Goal: Information Seeking & Learning: Learn about a topic

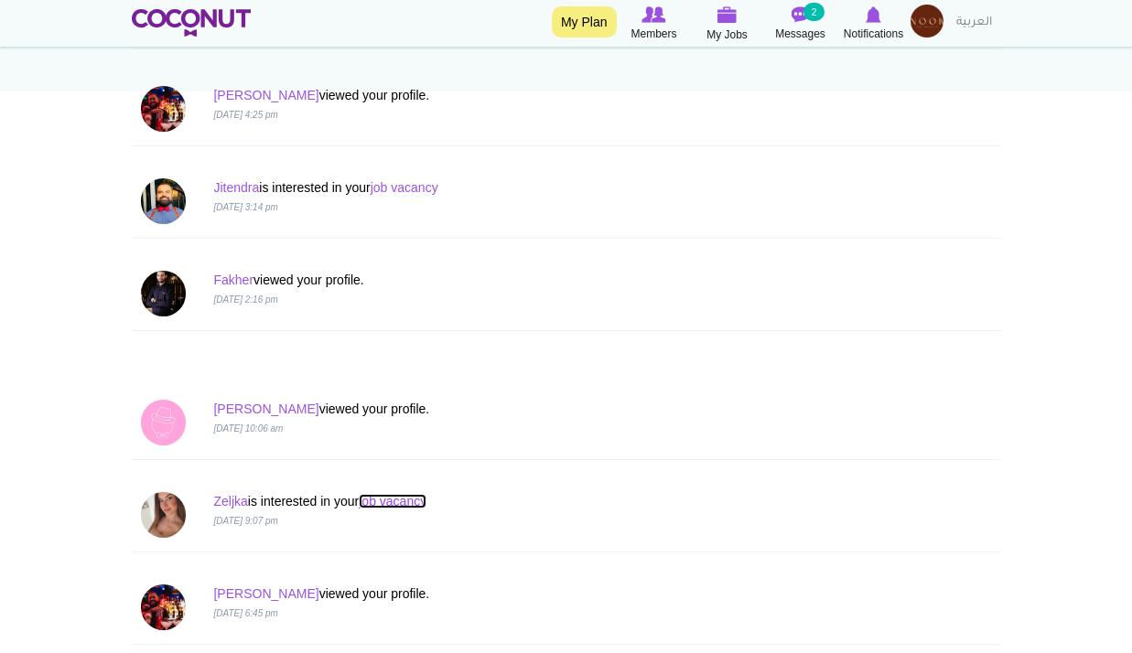
click at [387, 498] on link "job vacancy" at bounding box center [393, 501] width 68 height 15
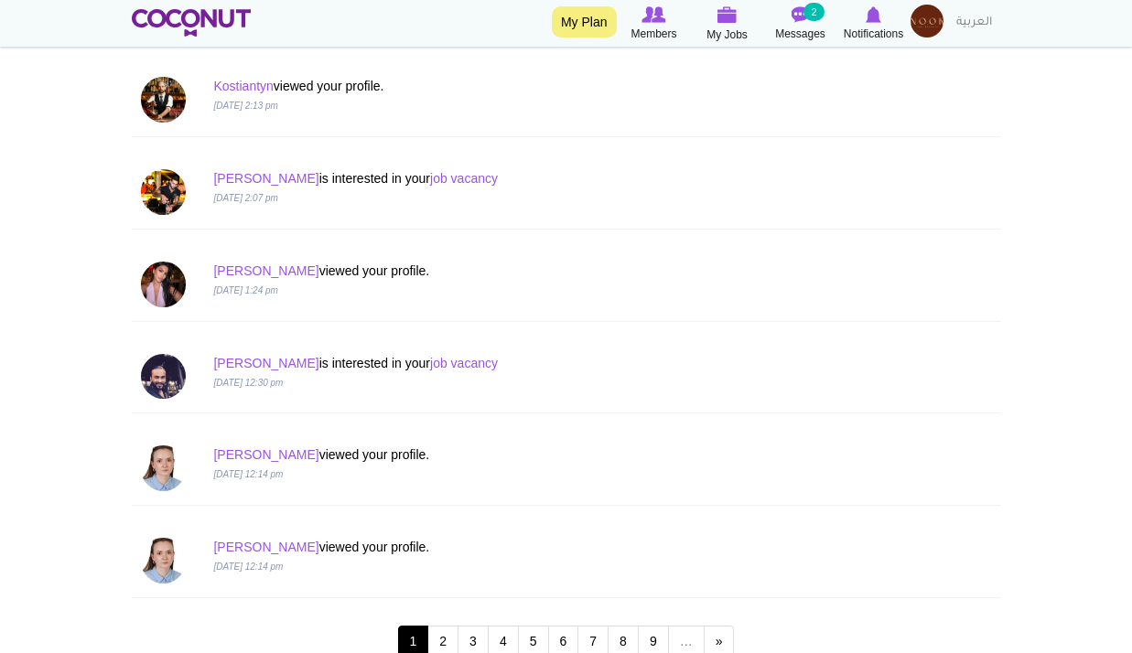
scroll to position [1464, 0]
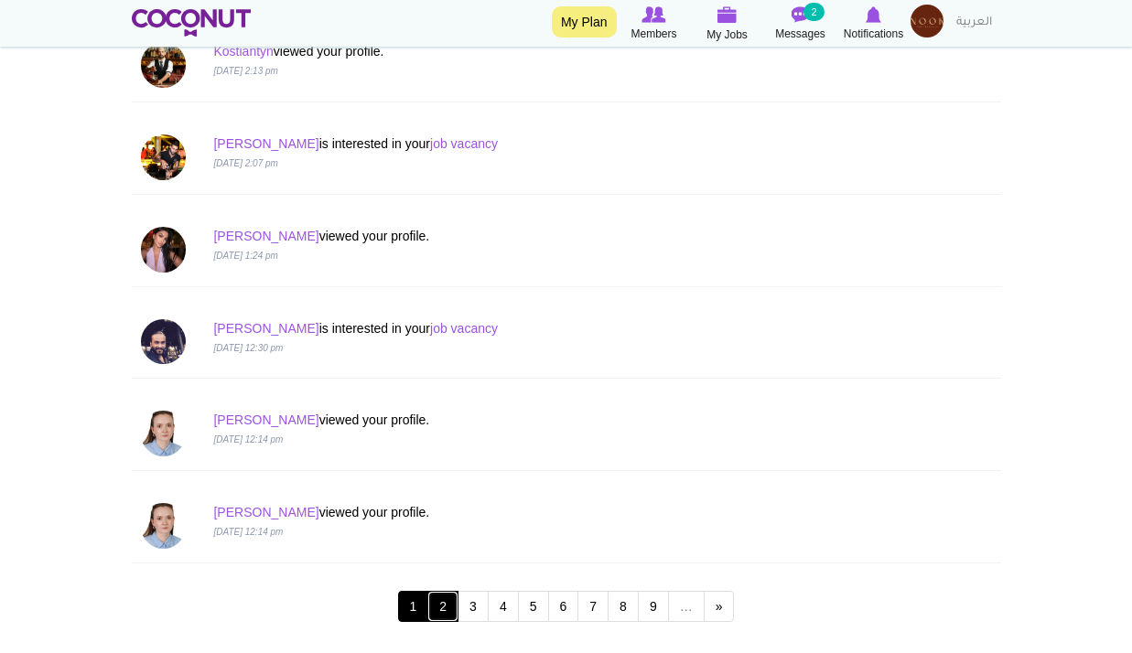
click at [453, 608] on link "2" at bounding box center [442, 606] width 31 height 31
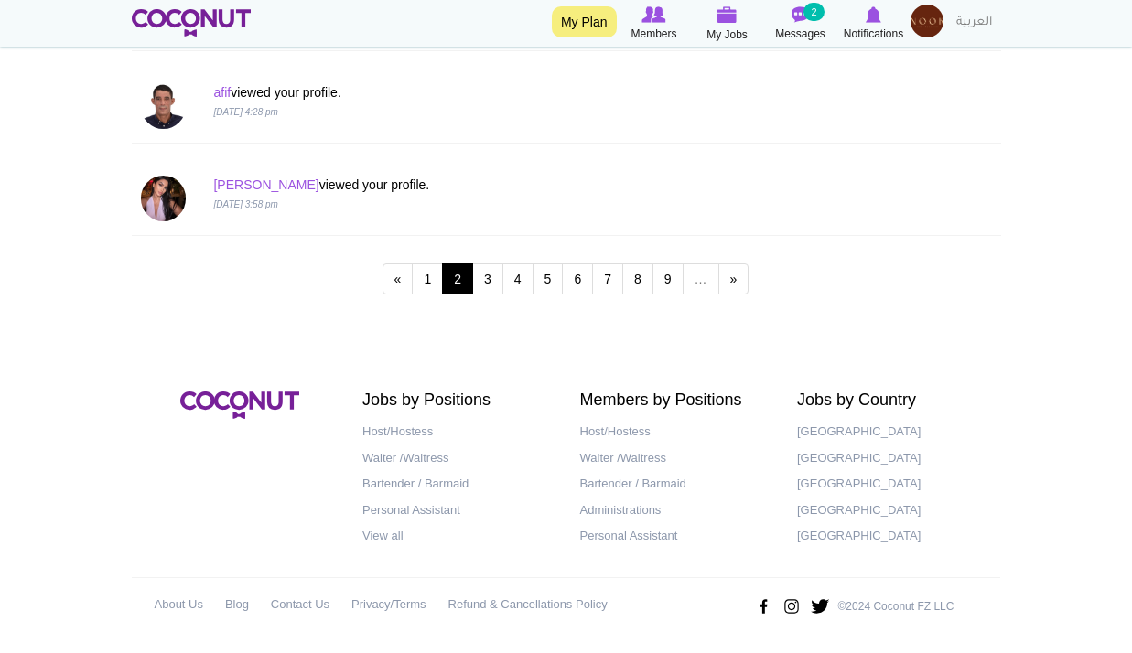
scroll to position [1940, 0]
click at [490, 271] on link "3" at bounding box center [487, 278] width 31 height 31
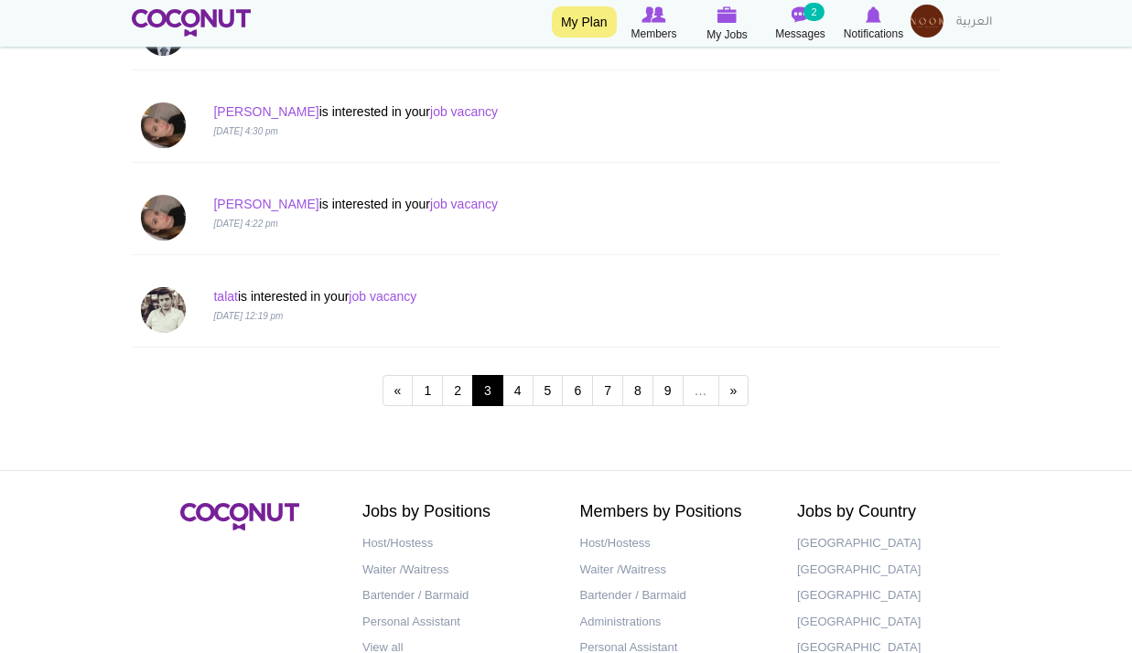
scroll to position [1830, 0]
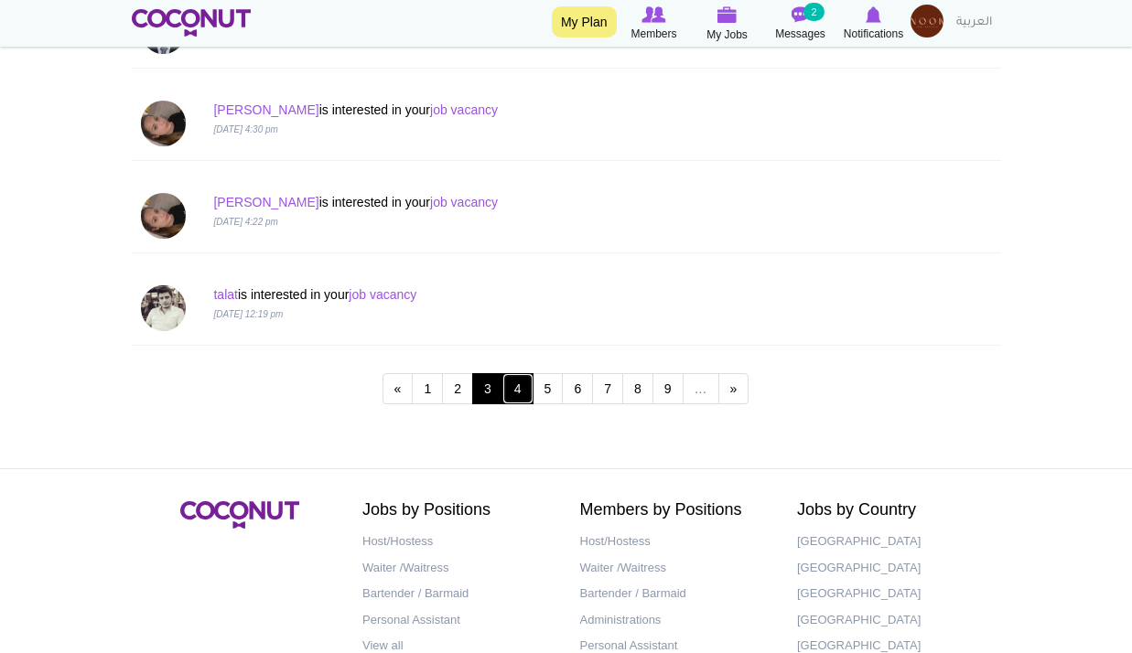
click at [527, 385] on link "4" at bounding box center [517, 388] width 31 height 31
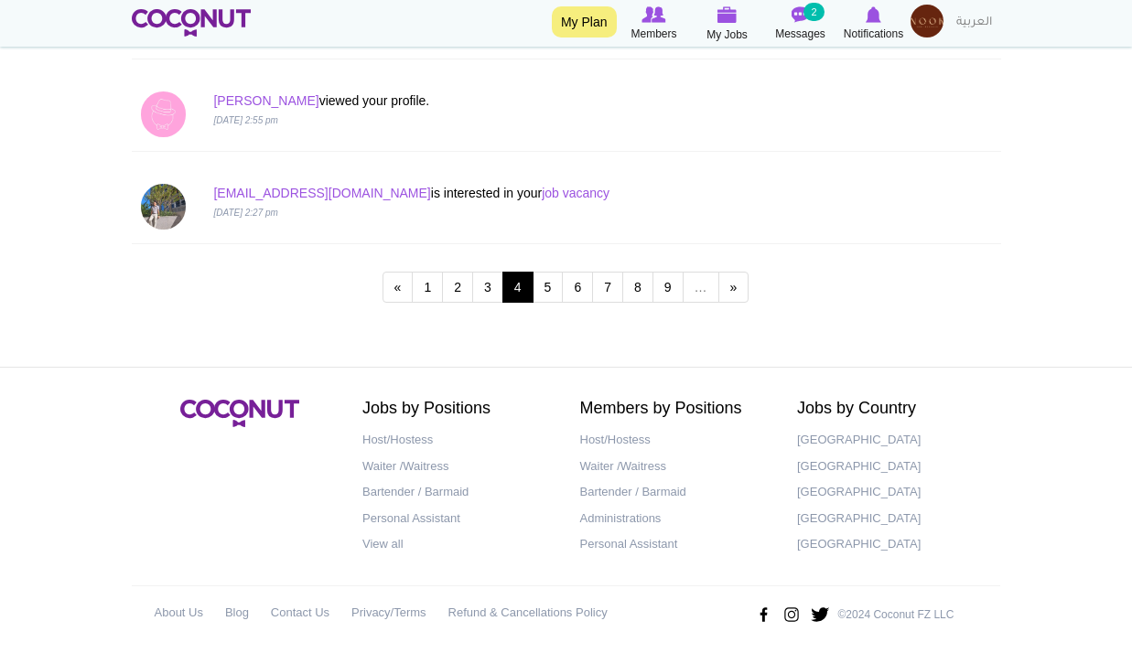
scroll to position [1940, 0]
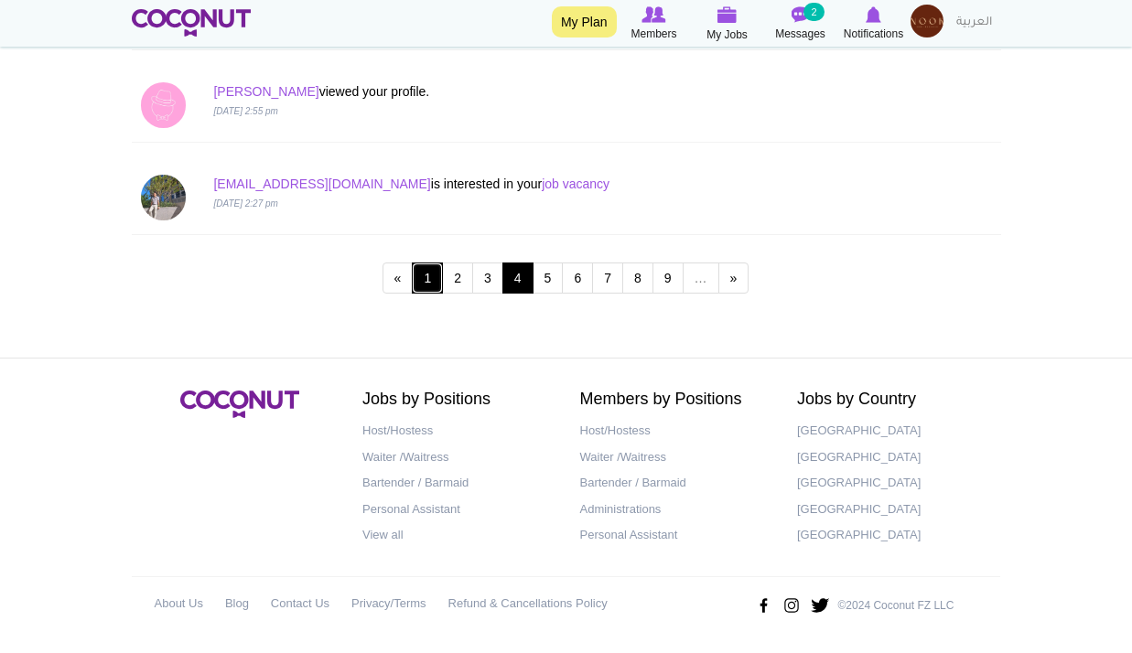
click at [435, 280] on link "1" at bounding box center [427, 278] width 31 height 31
